Goal: Information Seeking & Learning: Learn about a topic

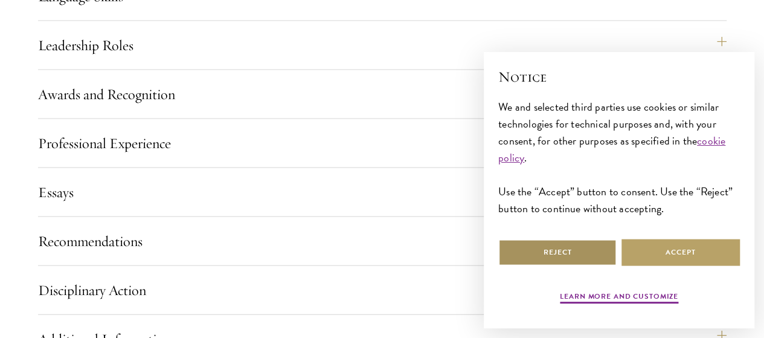
click at [569, 249] on button "Reject" at bounding box center [557, 252] width 118 height 27
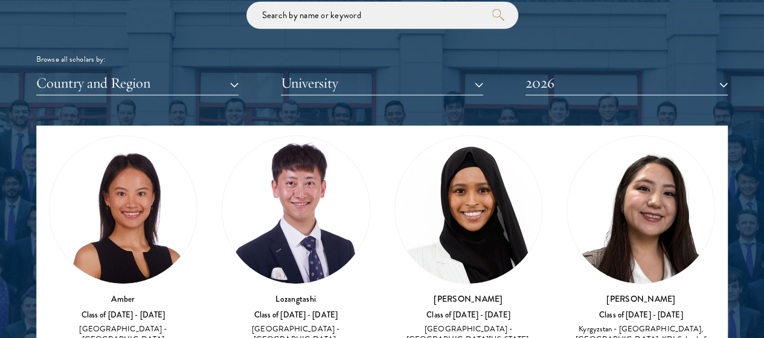
scroll to position [60, 0]
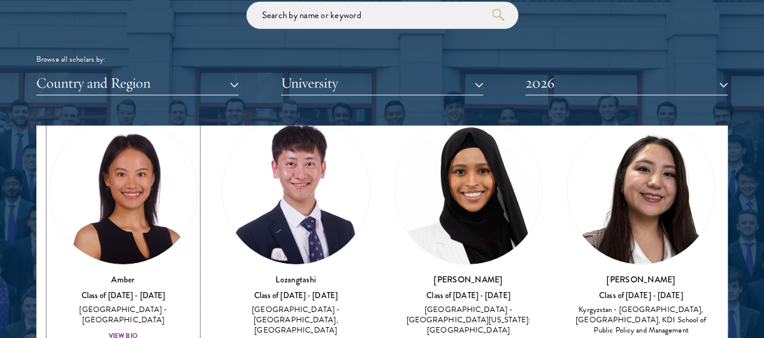
click at [134, 331] on div "View Bio" at bounding box center [123, 336] width 29 height 10
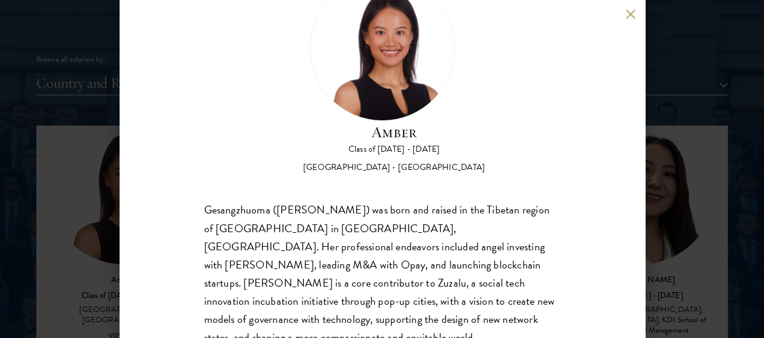
scroll to position [121, 0]
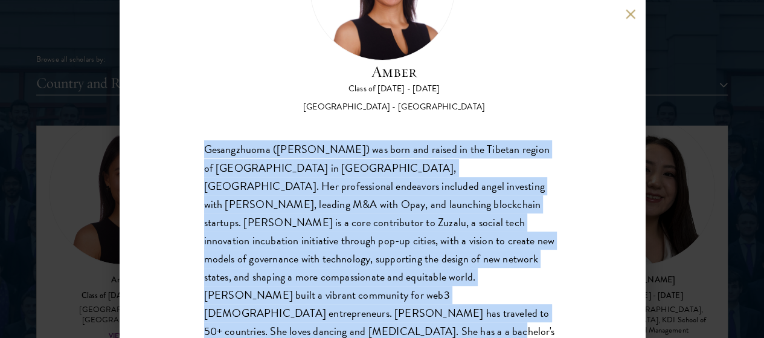
drag, startPoint x: 203, startPoint y: 97, endPoint x: 277, endPoint y: 313, distance: 228.5
click at [277, 313] on div "Amber Class of [DATE] - [DATE] [GEOGRAPHIC_DATA] - [GEOGRAPHIC_DATA] Gesangzhuo…" at bounding box center [383, 169] width 526 height 338
copy div "Gesangzhuoma ([PERSON_NAME]) was born and raised in the Tibetan region of [GEOG…"
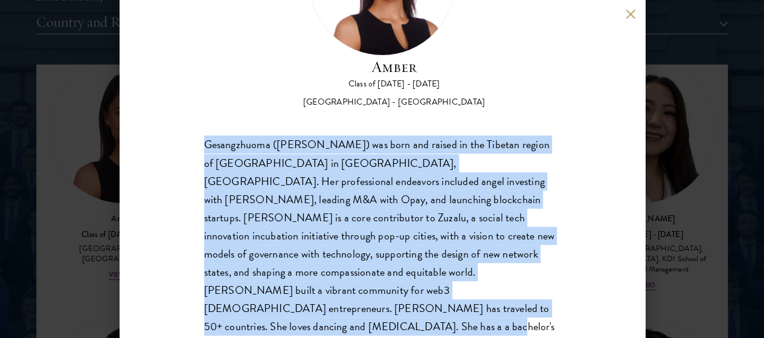
scroll to position [1571, 0]
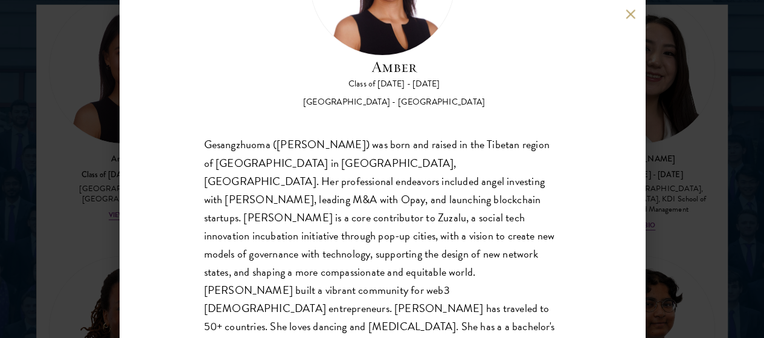
click at [71, 90] on div "Amber Class of [DATE] - [DATE] [GEOGRAPHIC_DATA] - [GEOGRAPHIC_DATA] Gesangzhuo…" at bounding box center [382, 169] width 764 height 338
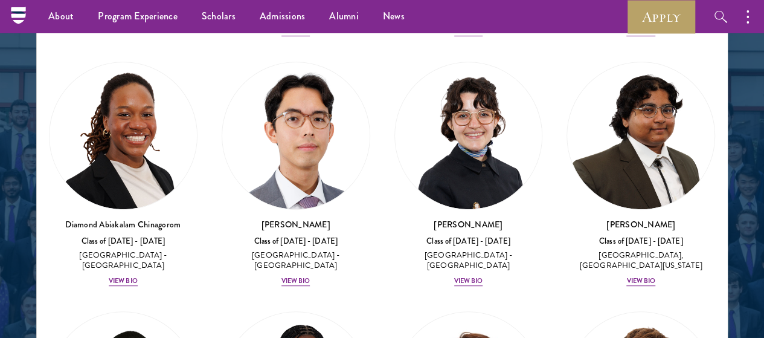
scroll to position [291, 0]
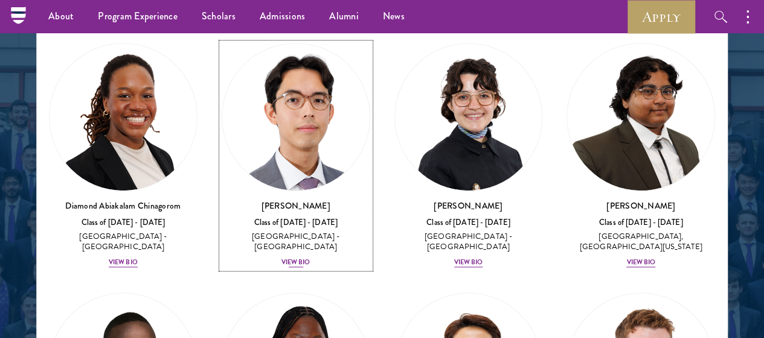
click at [281, 257] on div "View Bio" at bounding box center [295, 262] width 29 height 10
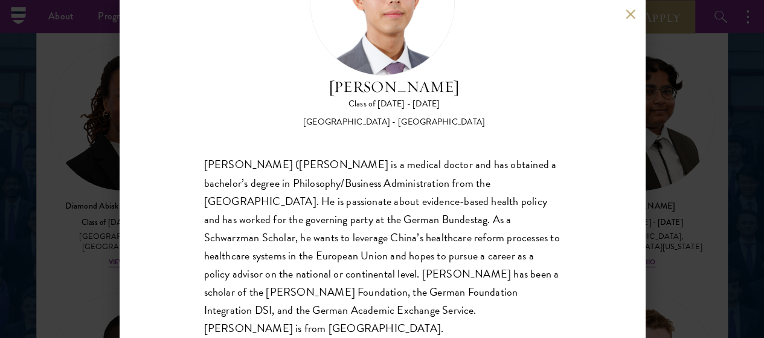
scroll to position [106, 0]
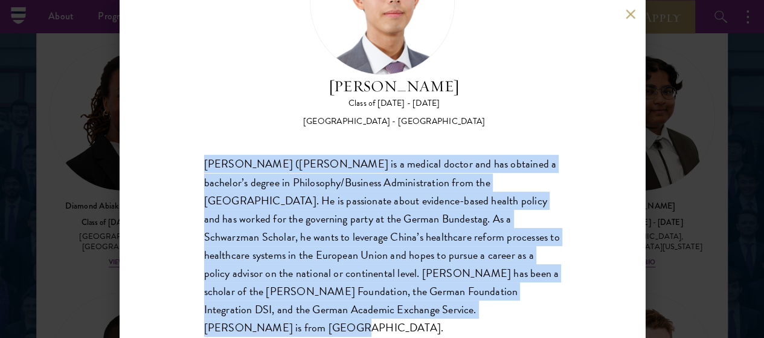
drag, startPoint x: 201, startPoint y: 107, endPoint x: 468, endPoint y: 295, distance: 327.0
click at [466, 296] on div "[PERSON_NAME] Class of [DATE] - [DATE] [GEOGRAPHIC_DATA] - [GEOGRAPHIC_DATA] [P…" at bounding box center [383, 169] width 526 height 338
copy div "[PERSON_NAME] ([PERSON_NAME] is a medical doctor and has obtained a bachelor’s …"
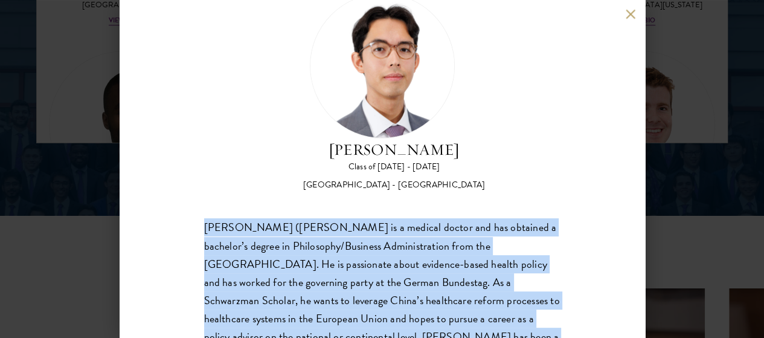
scroll to position [0, 0]
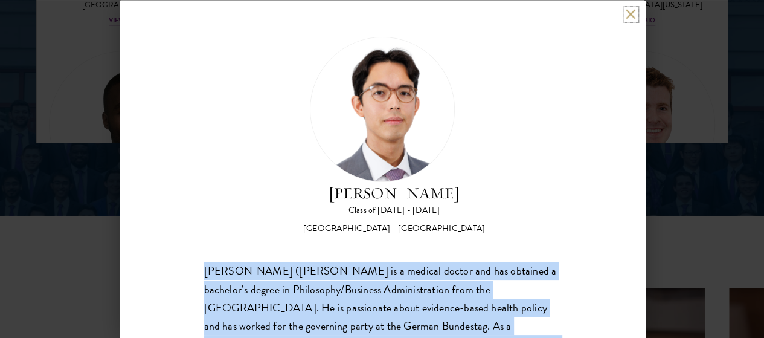
click at [629, 14] on button at bounding box center [631, 14] width 10 height 10
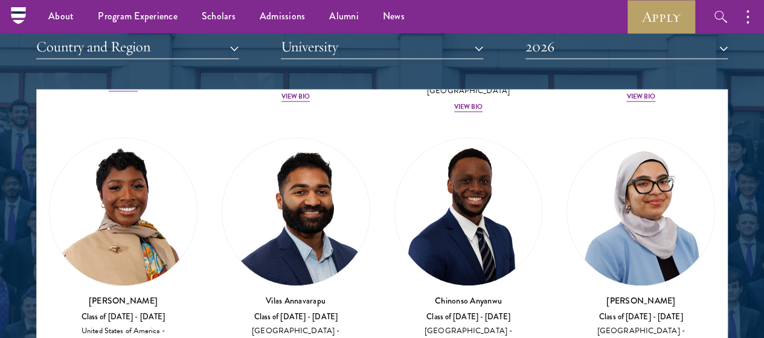
scroll to position [774, 0]
